Goal: Information Seeking & Learning: Learn about a topic

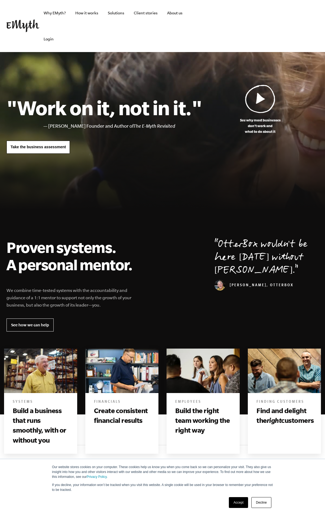
scroll to position [1174, 0]
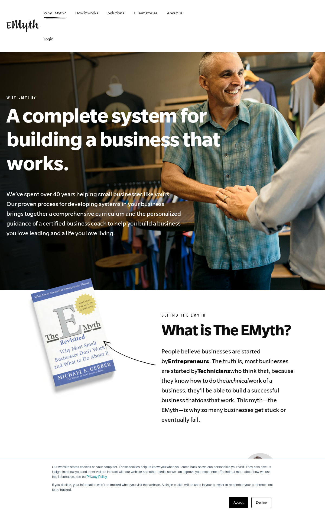
scroll to position [1447, 0]
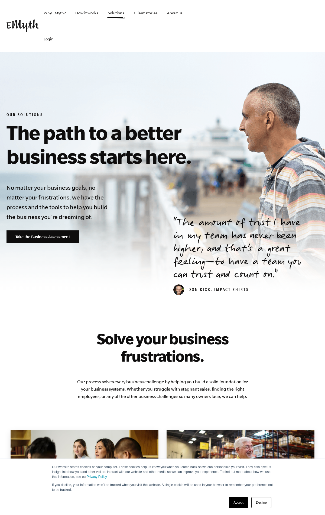
scroll to position [727, 0]
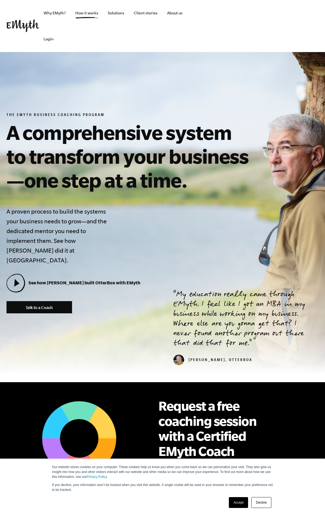
scroll to position [2421, 0]
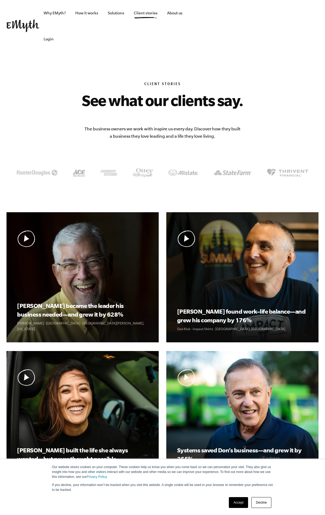
scroll to position [414, 0]
